Goal: Task Accomplishment & Management: Manage account settings

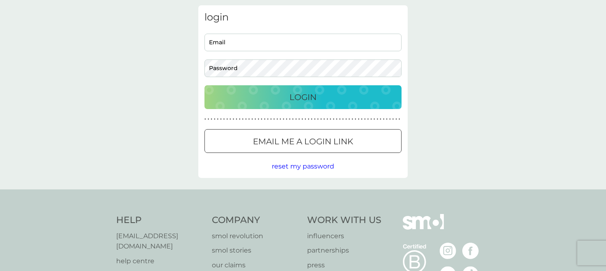
type input "[EMAIL_ADDRESS][DOMAIN_NAME]"
click at [303, 94] on p "Login" at bounding box center [302, 97] width 27 height 13
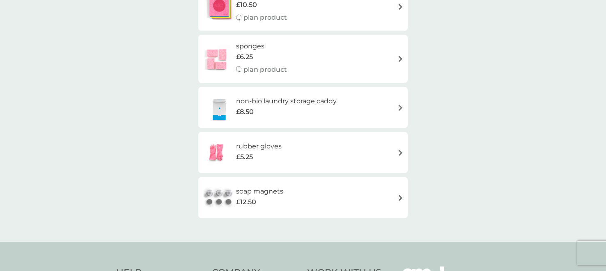
scroll to position [213, 0]
